Goal: Task Accomplishment & Management: Use online tool/utility

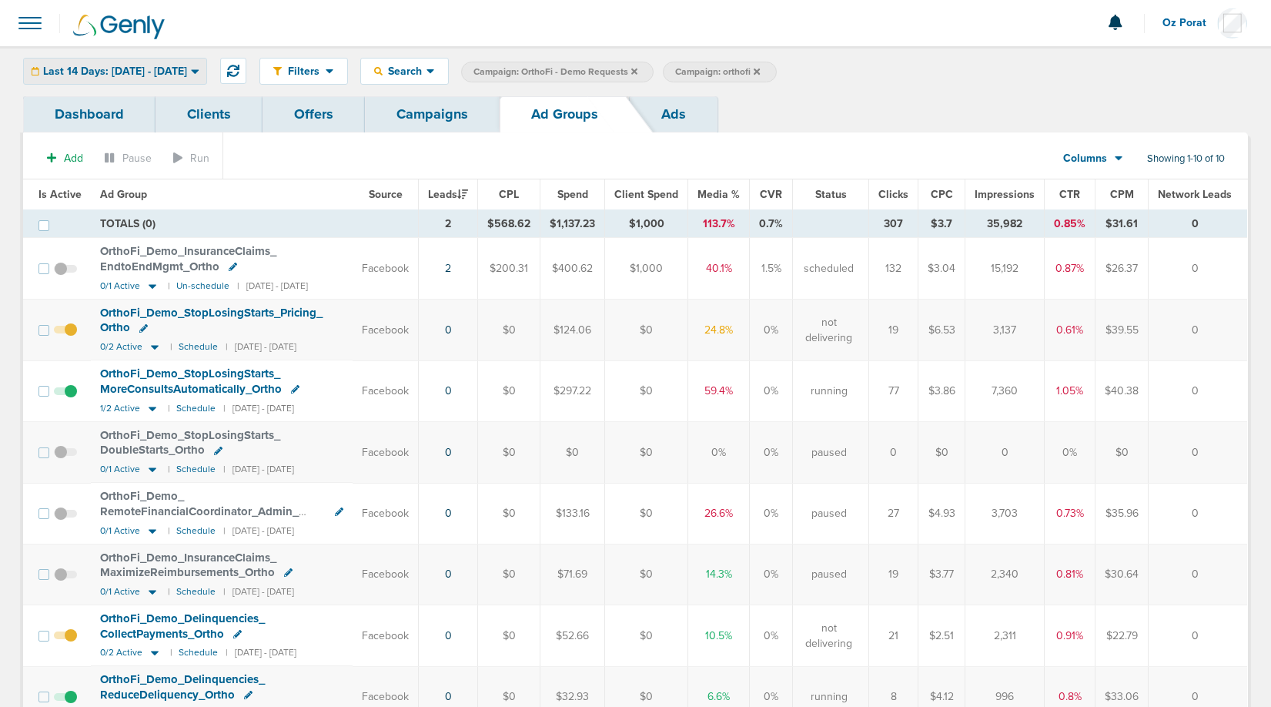
click at [181, 73] on span "Last 14 Days: [DATE] - [DATE]" at bounding box center [115, 71] width 144 height 11
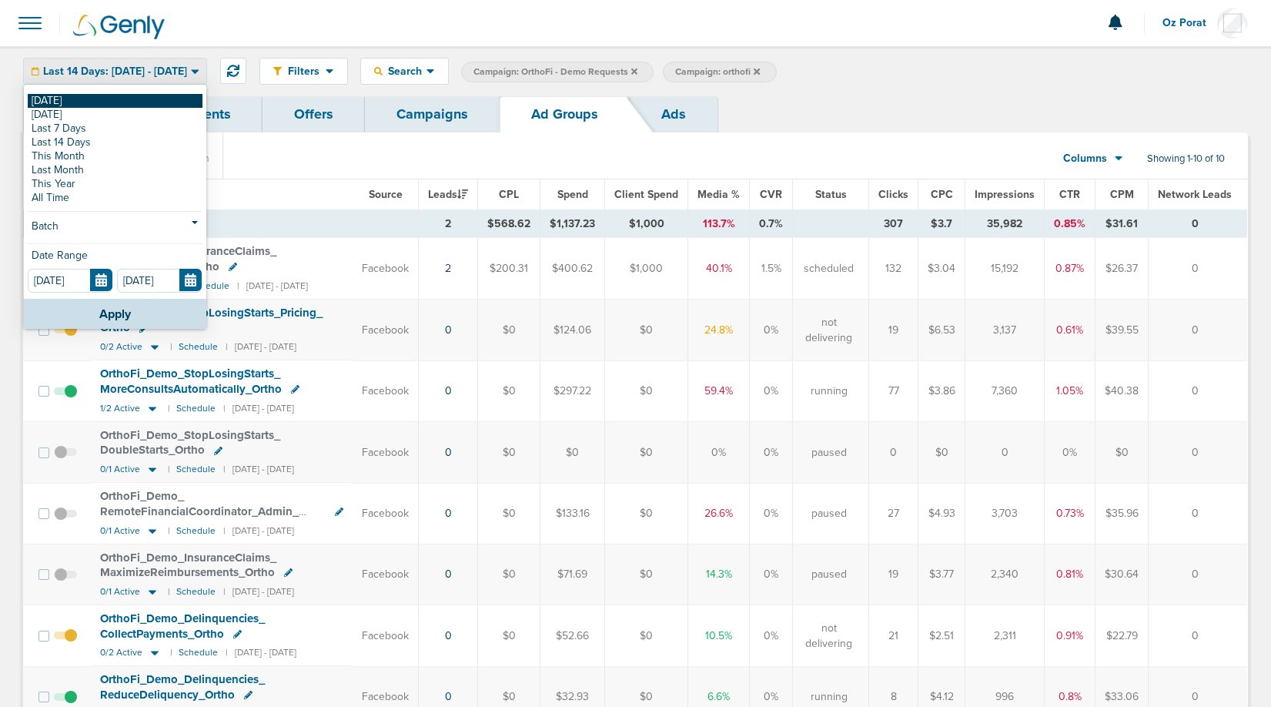
click at [146, 96] on link "[DATE]" at bounding box center [115, 101] width 175 height 14
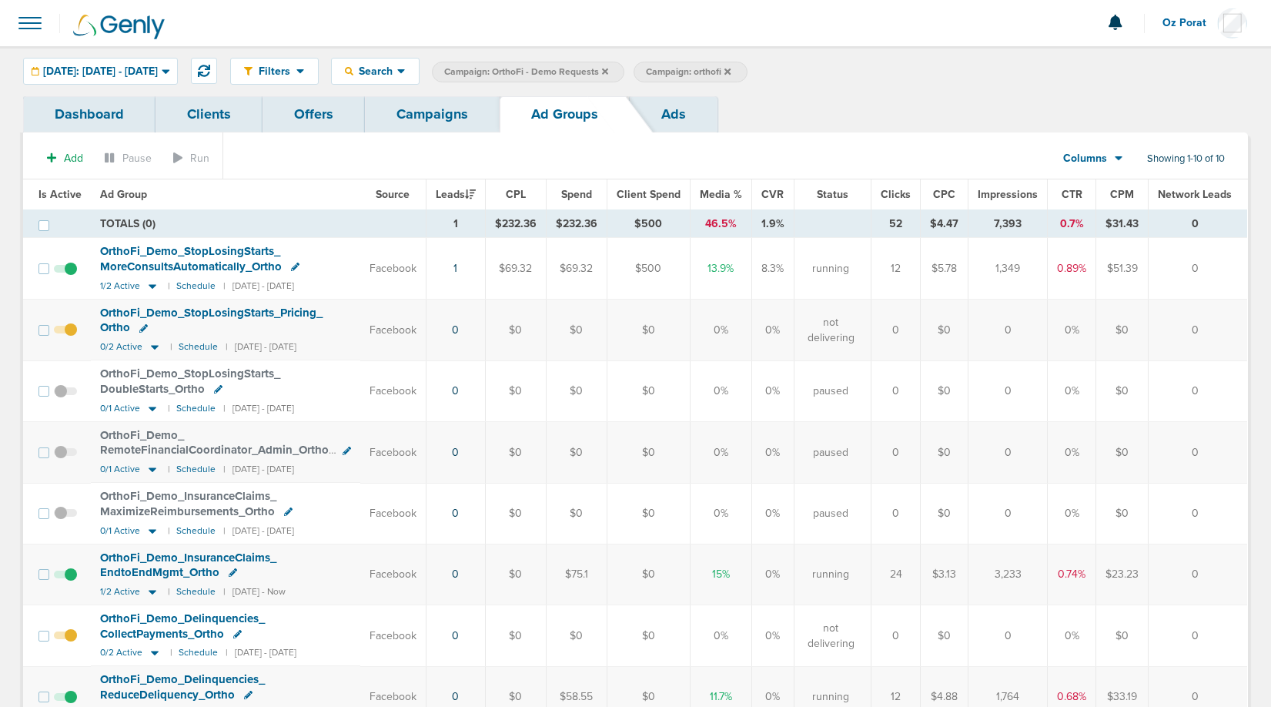
click at [445, 117] on link "Campaigns" at bounding box center [432, 114] width 135 height 36
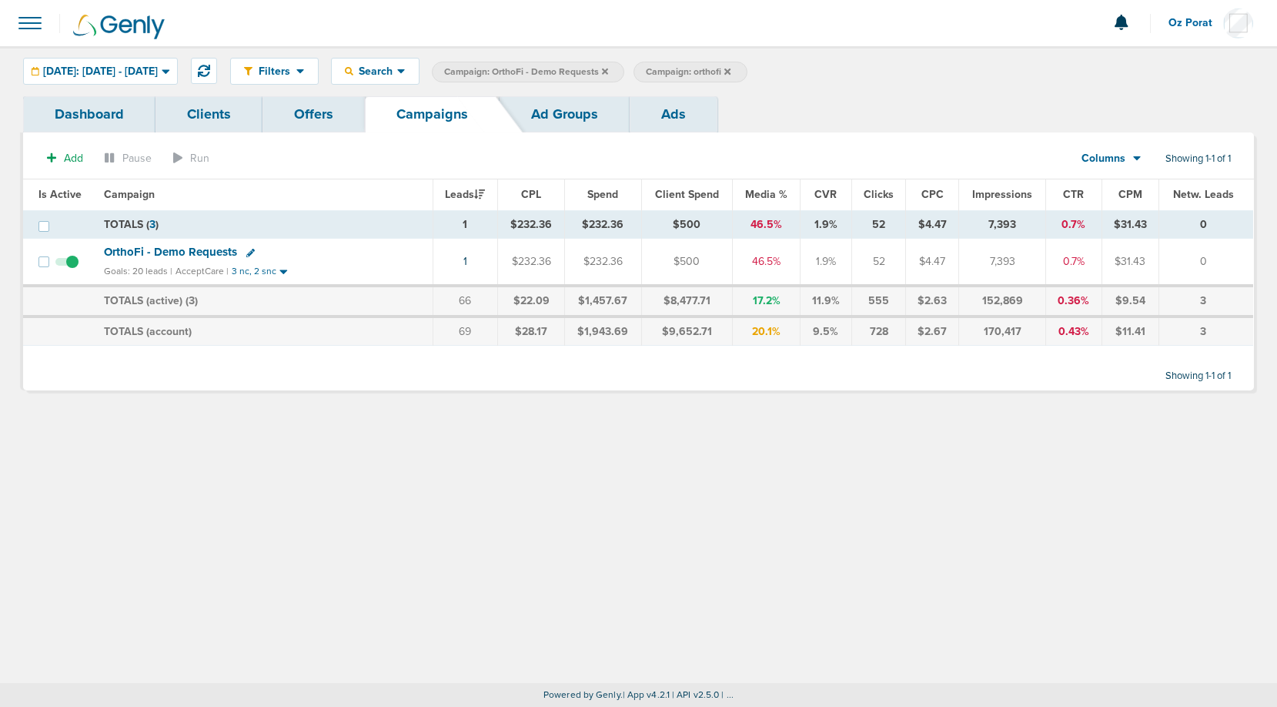
click at [747, 68] on label "Campaign: orthofi" at bounding box center [690, 72] width 113 height 21
click at [731, 69] on icon at bounding box center [728, 71] width 6 height 6
click at [608, 72] on icon at bounding box center [605, 71] width 6 height 6
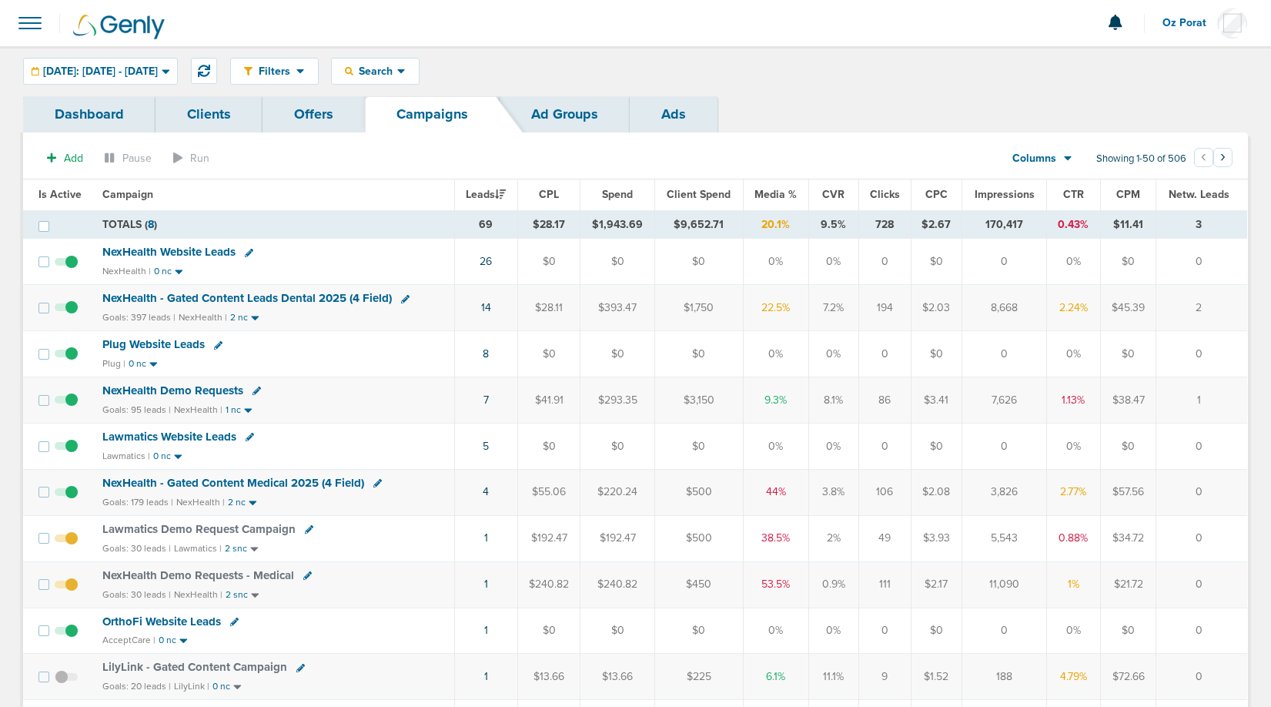
click at [263, 298] on span "NexHealth - Gated Content Leads Dental 2025 (4 Field)" at bounding box center [247, 298] width 290 height 14
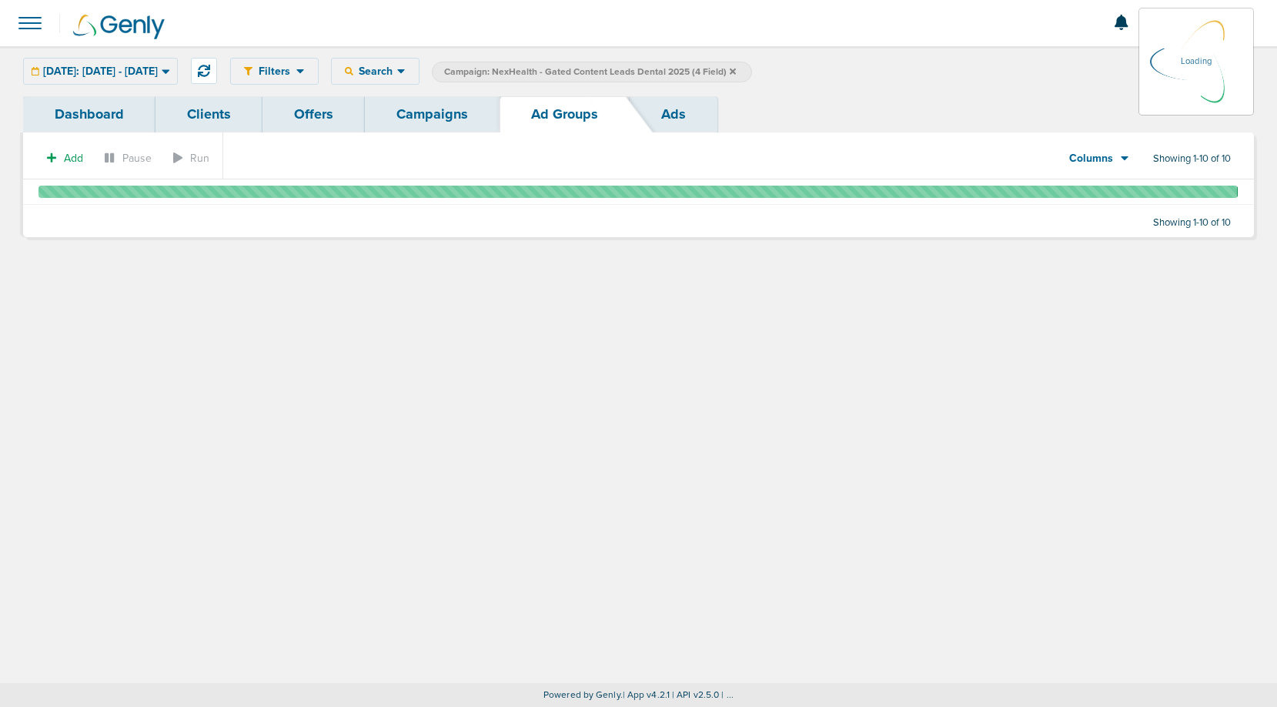
click at [689, 112] on link "Ads" at bounding box center [674, 114] width 88 height 36
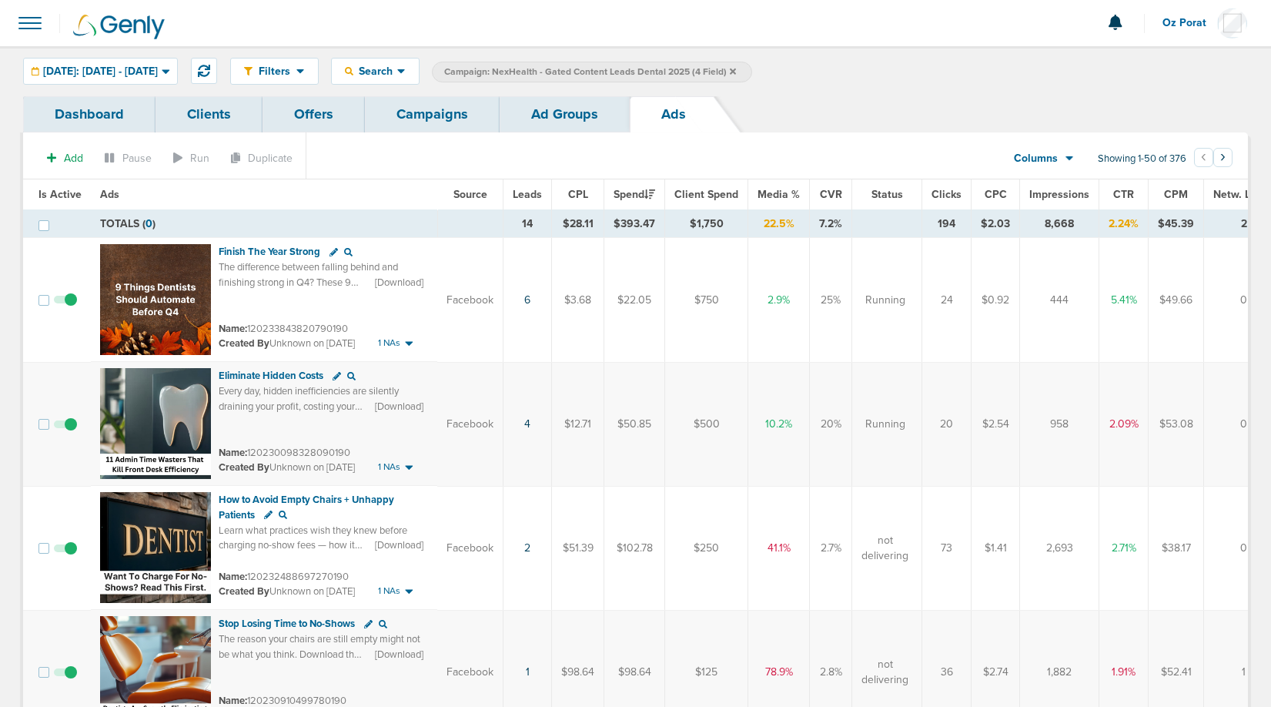
click at [419, 124] on link "Campaigns" at bounding box center [432, 114] width 135 height 36
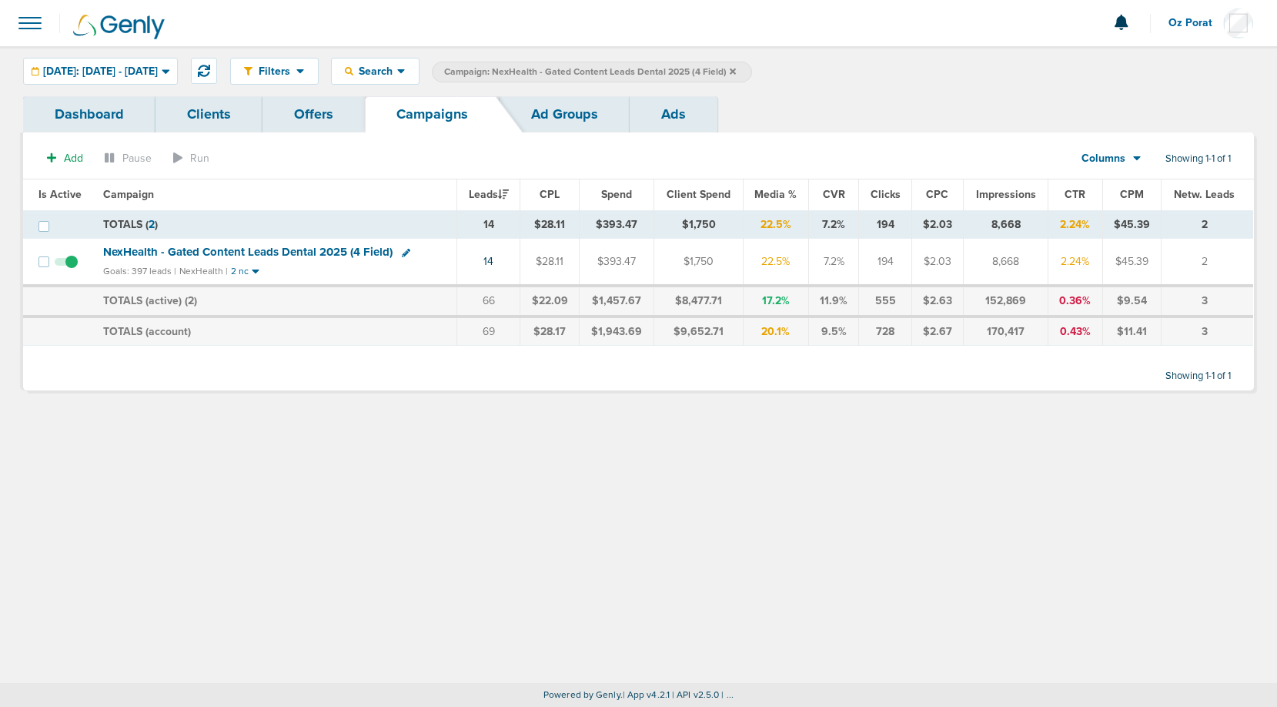
click at [736, 70] on icon at bounding box center [733, 71] width 6 height 6
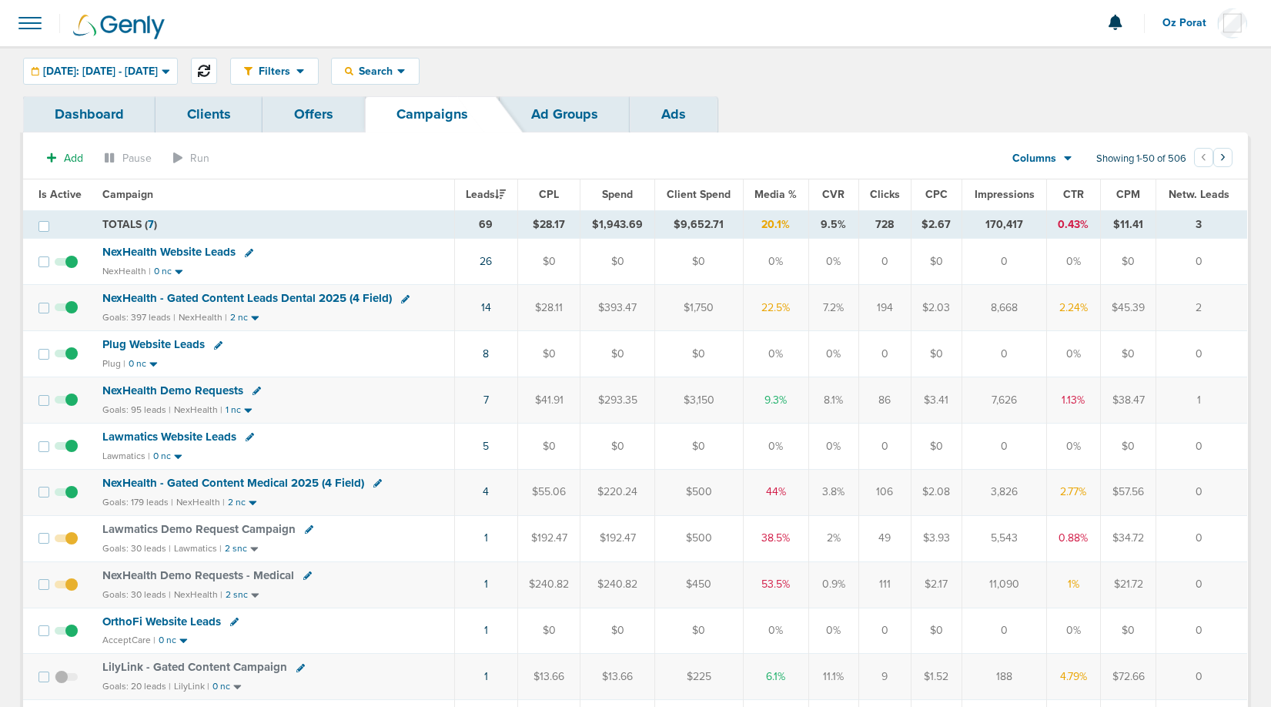
click at [210, 65] on icon at bounding box center [204, 71] width 12 height 12
click at [78, 69] on span "Today: 09.22.2025 - 09.22.2025" at bounding box center [100, 71] width 115 height 11
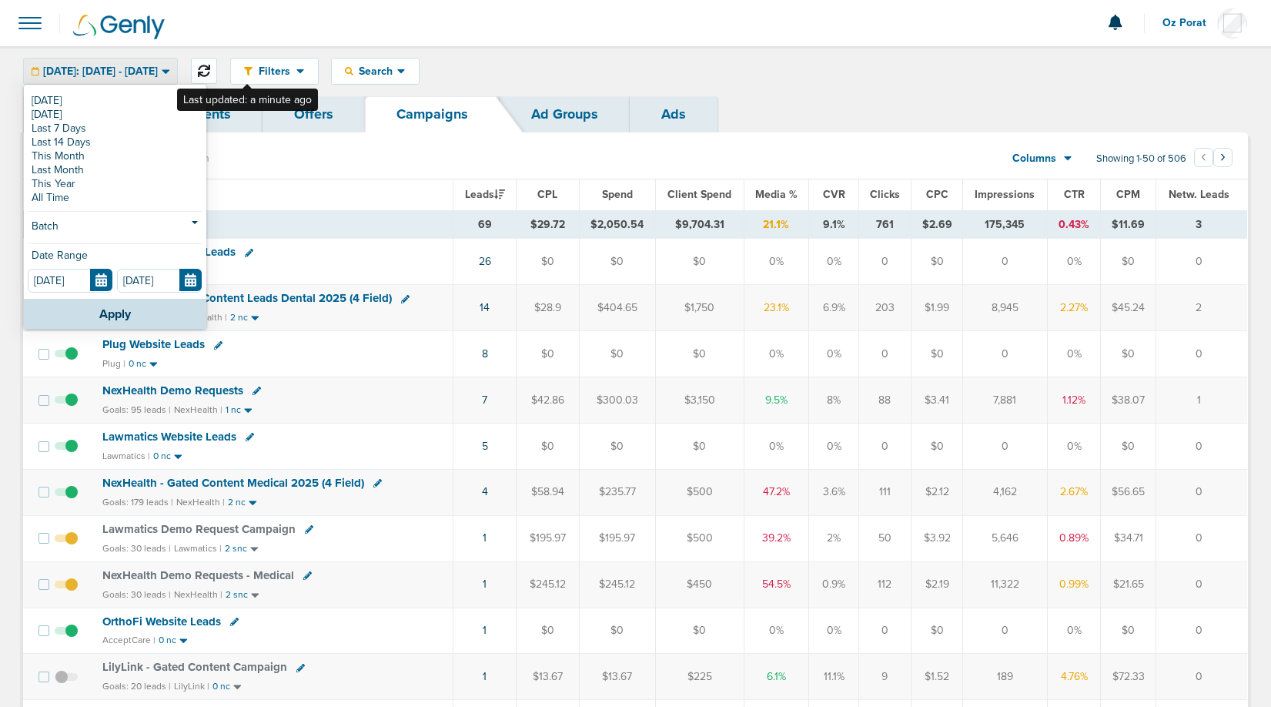
click at [210, 69] on icon at bounding box center [204, 71] width 12 height 12
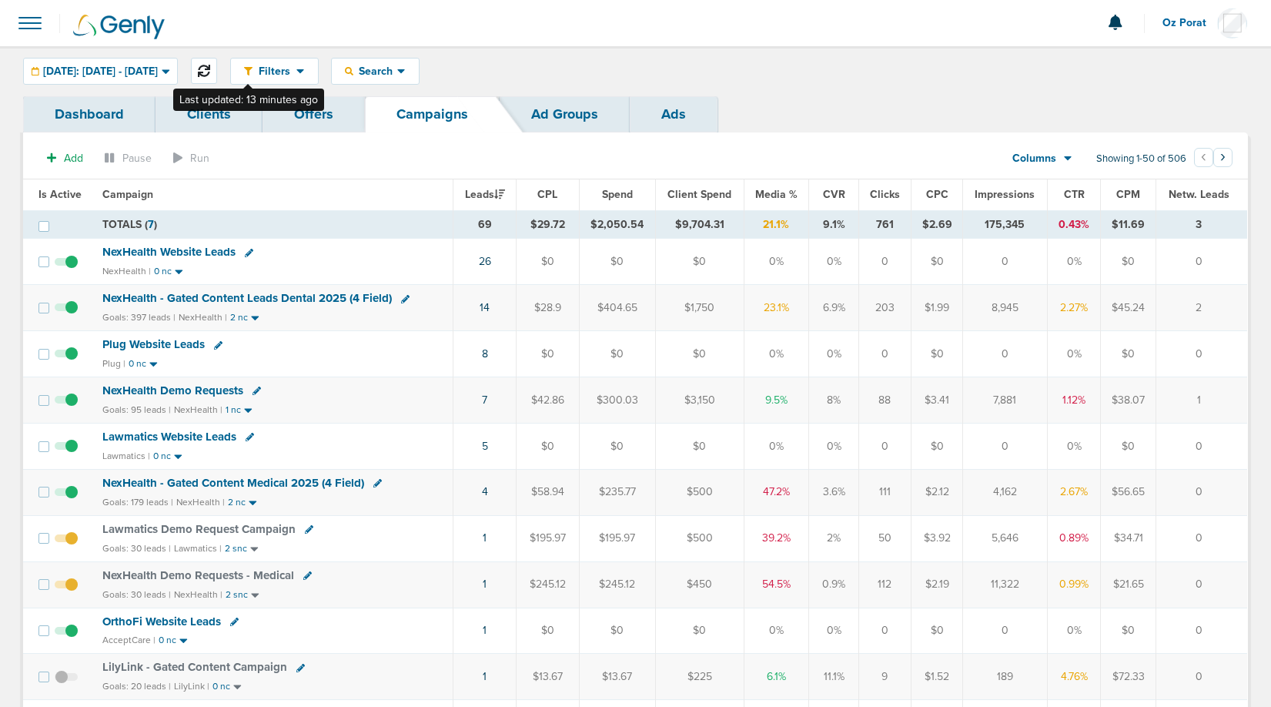
click at [210, 75] on icon at bounding box center [204, 71] width 12 height 12
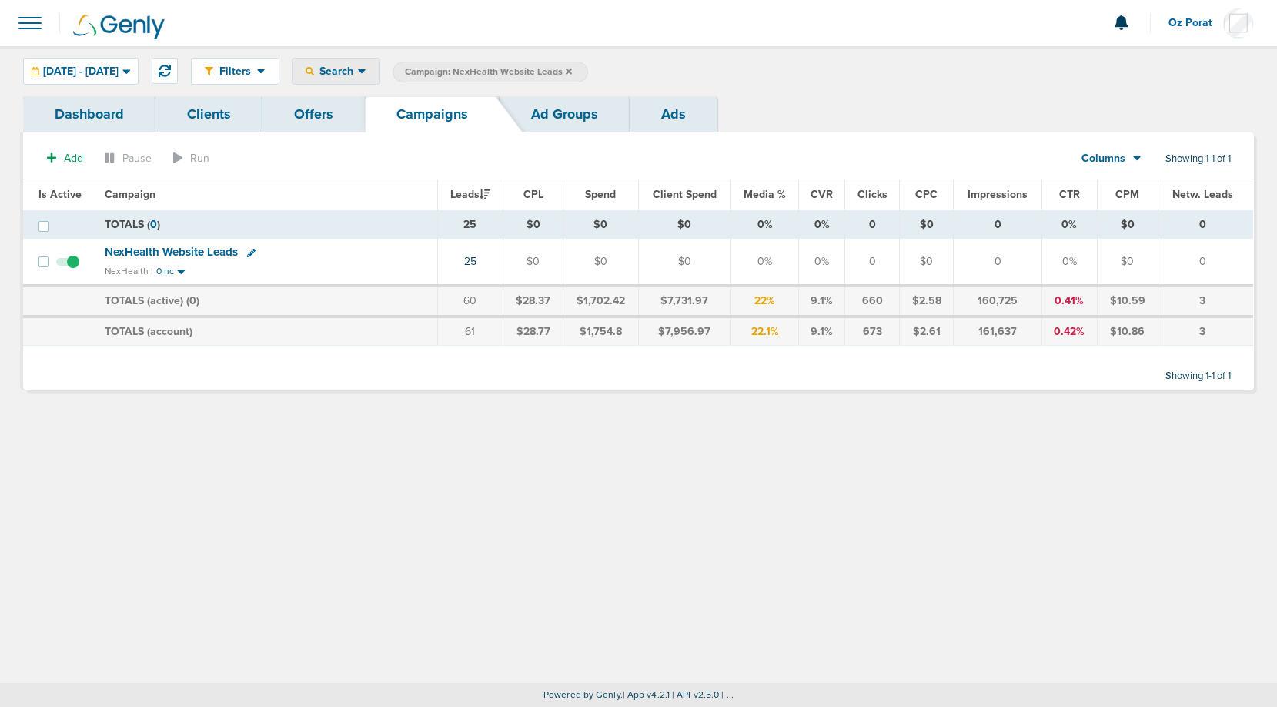
click at [358, 76] on span "Search" at bounding box center [336, 71] width 44 height 13
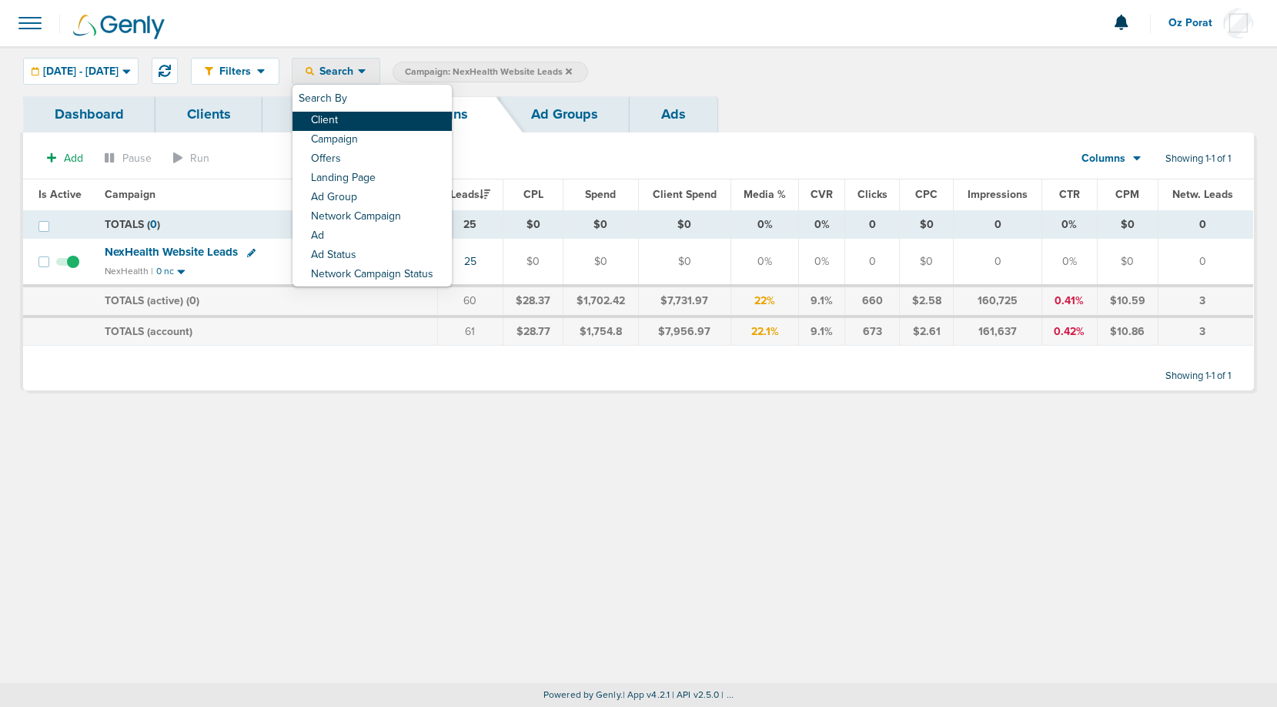
click at [389, 113] on link "Client" at bounding box center [372, 121] width 159 height 19
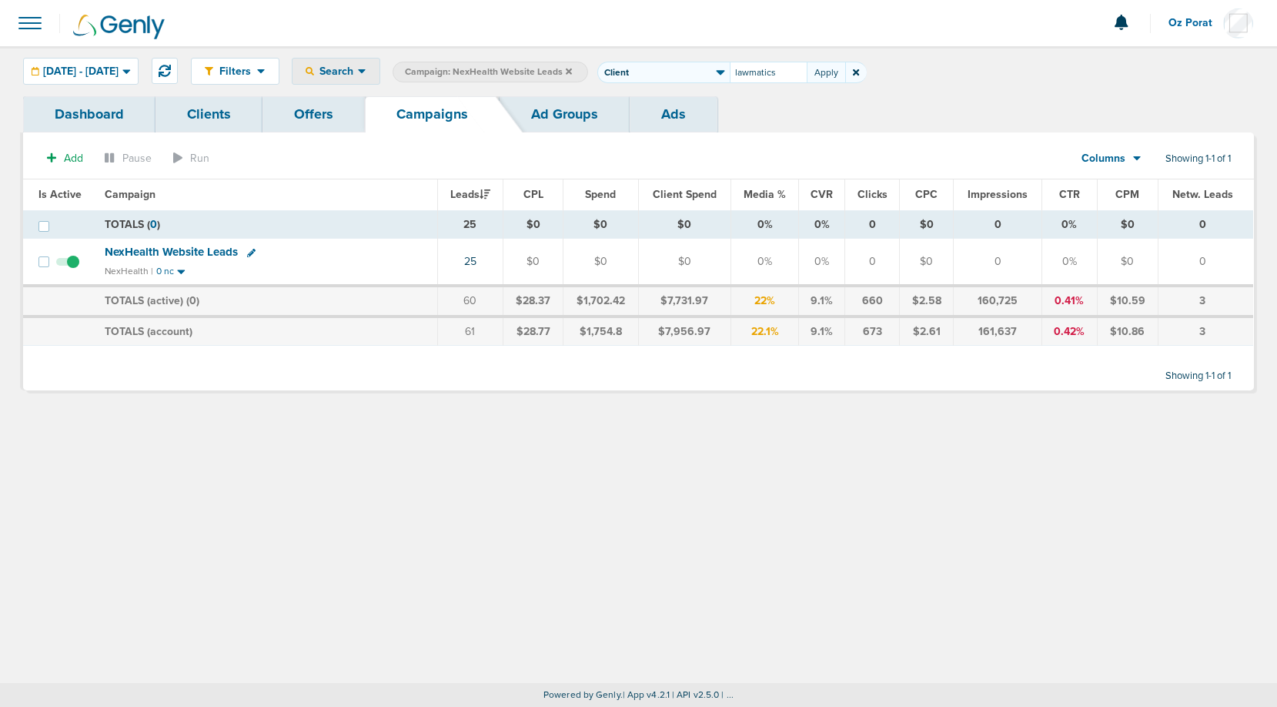
type input "lawmatics"
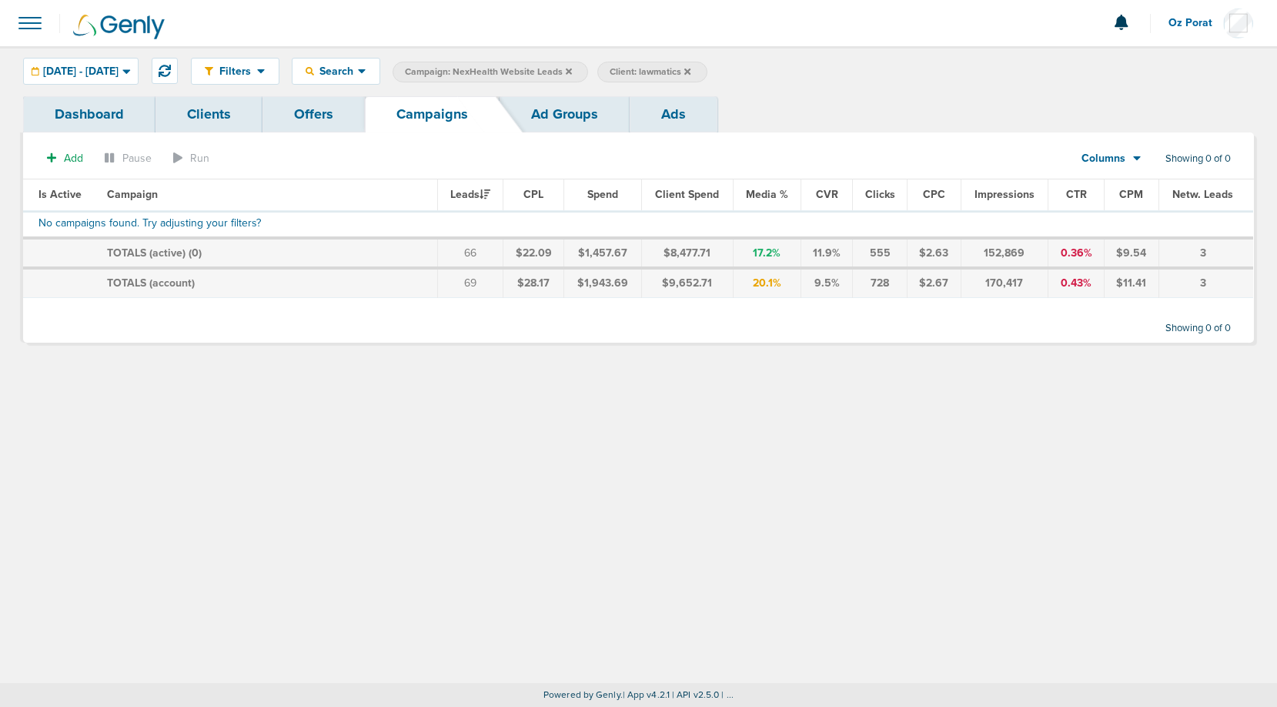
click at [588, 69] on label "Campaign: NexHealth Website Leads" at bounding box center [491, 72] width 196 height 21
click at [572, 69] on icon at bounding box center [569, 71] width 6 height 9
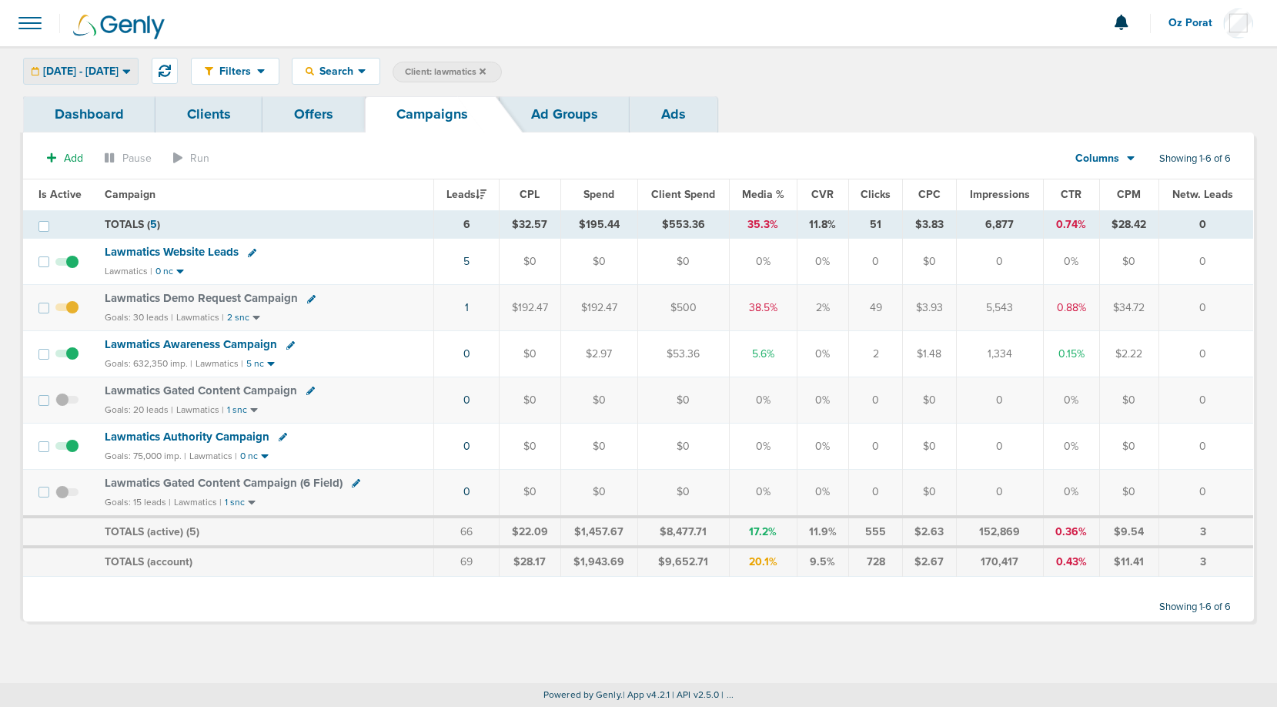
click at [119, 70] on span "[DATE] - [DATE]" at bounding box center [80, 71] width 75 height 11
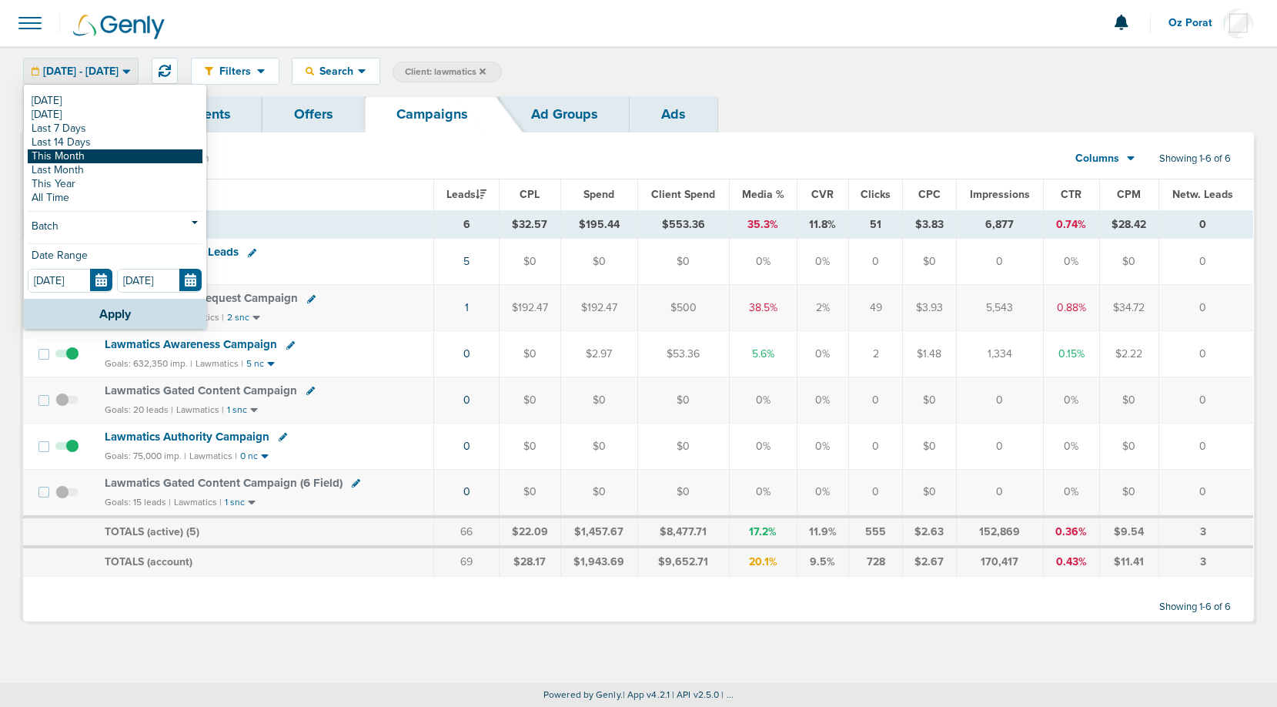
click at [115, 153] on link "This Month" at bounding box center [115, 156] width 175 height 14
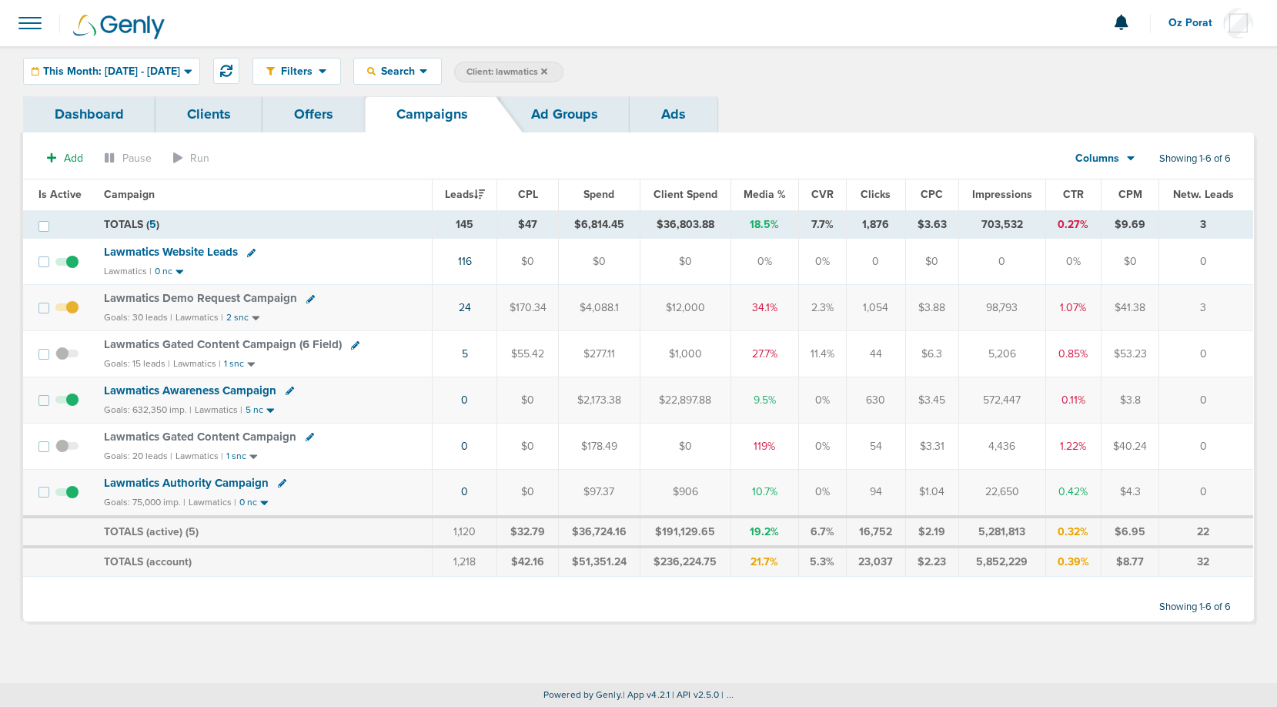
click at [26, 18] on span at bounding box center [30, 23] width 34 height 34
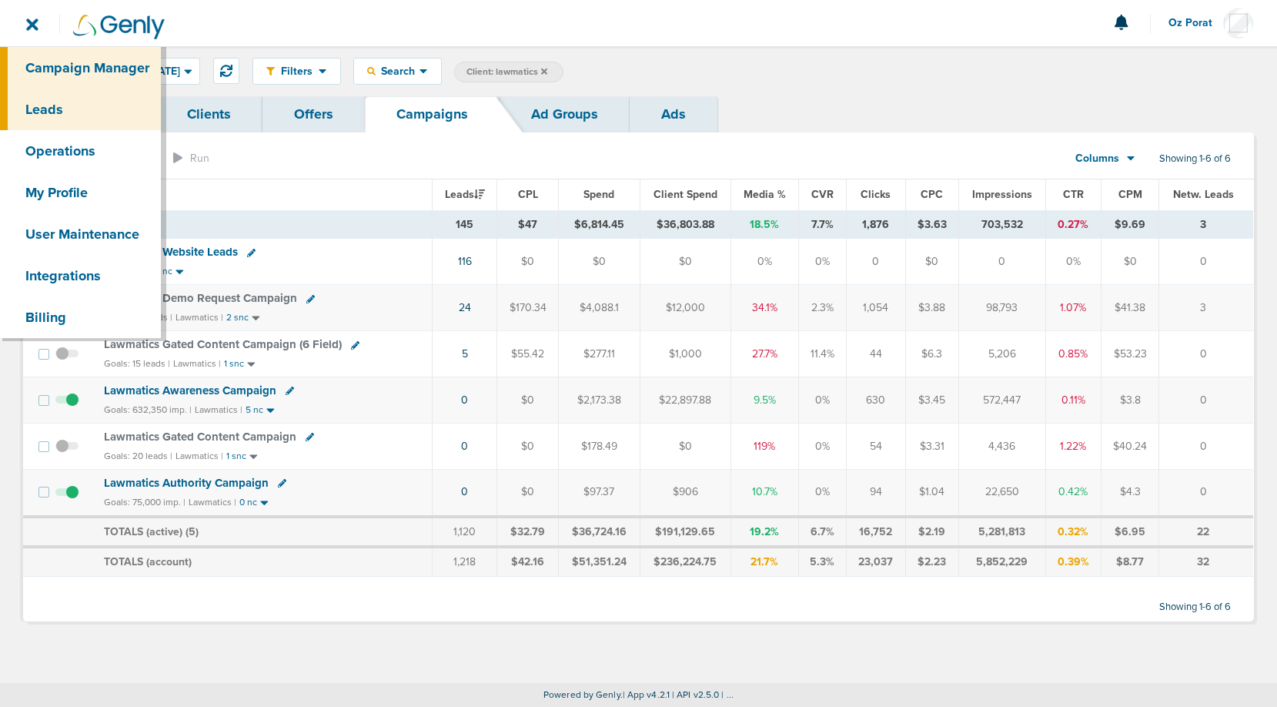
click at [67, 109] on link "Leads" at bounding box center [80, 110] width 161 height 42
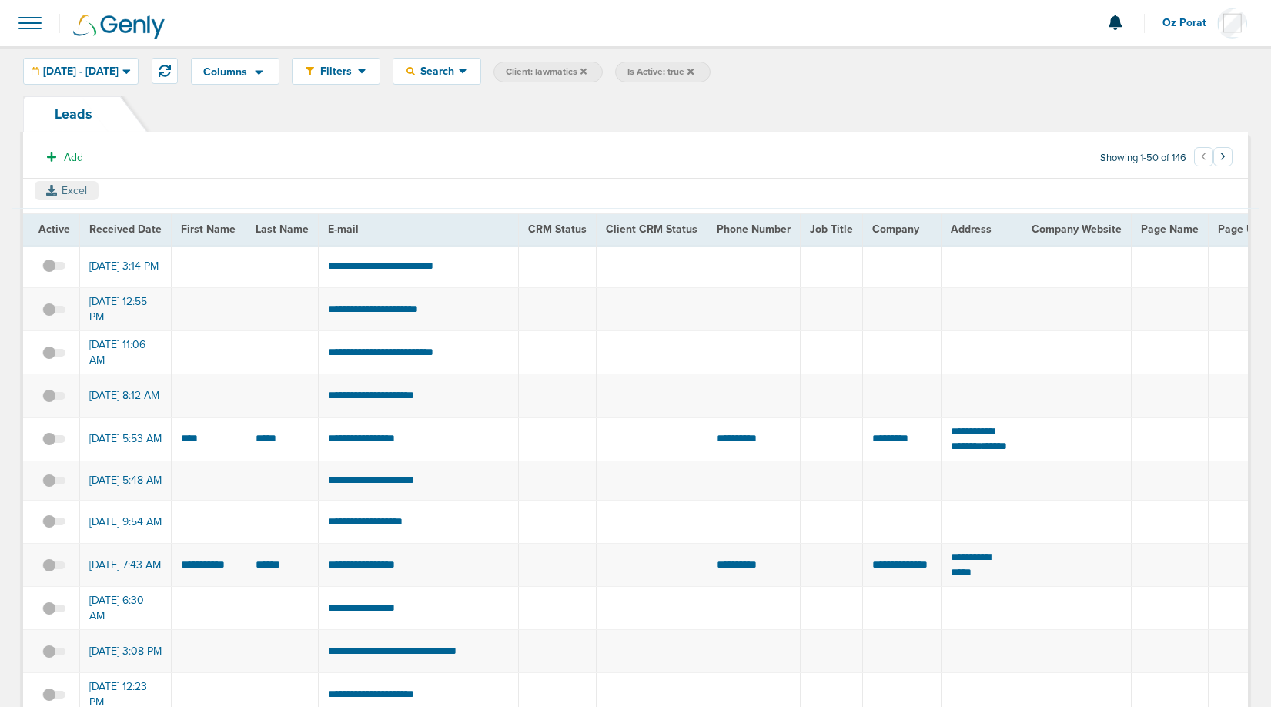
click at [68, 189] on button "Excel" at bounding box center [67, 190] width 64 height 19
click at [31, 24] on span at bounding box center [30, 23] width 34 height 34
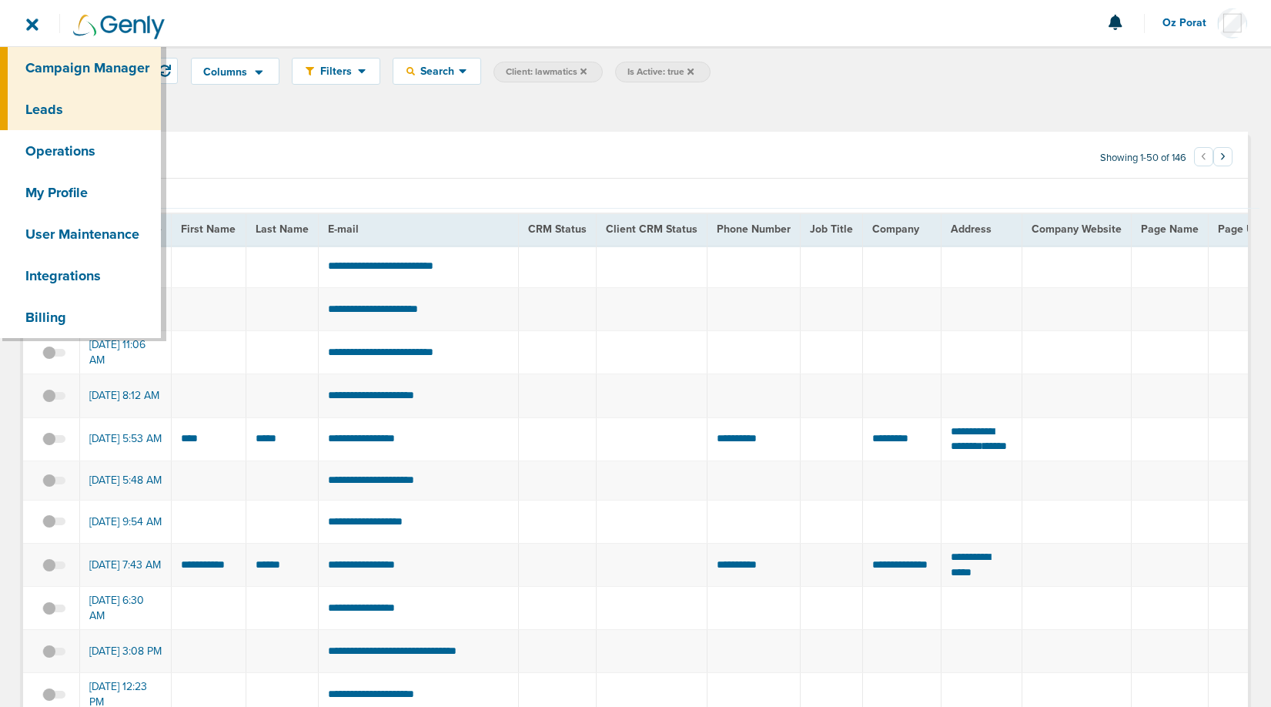
click at [49, 66] on link "Campaign Manager" at bounding box center [80, 68] width 161 height 42
